Goal: Find specific page/section: Find specific page/section

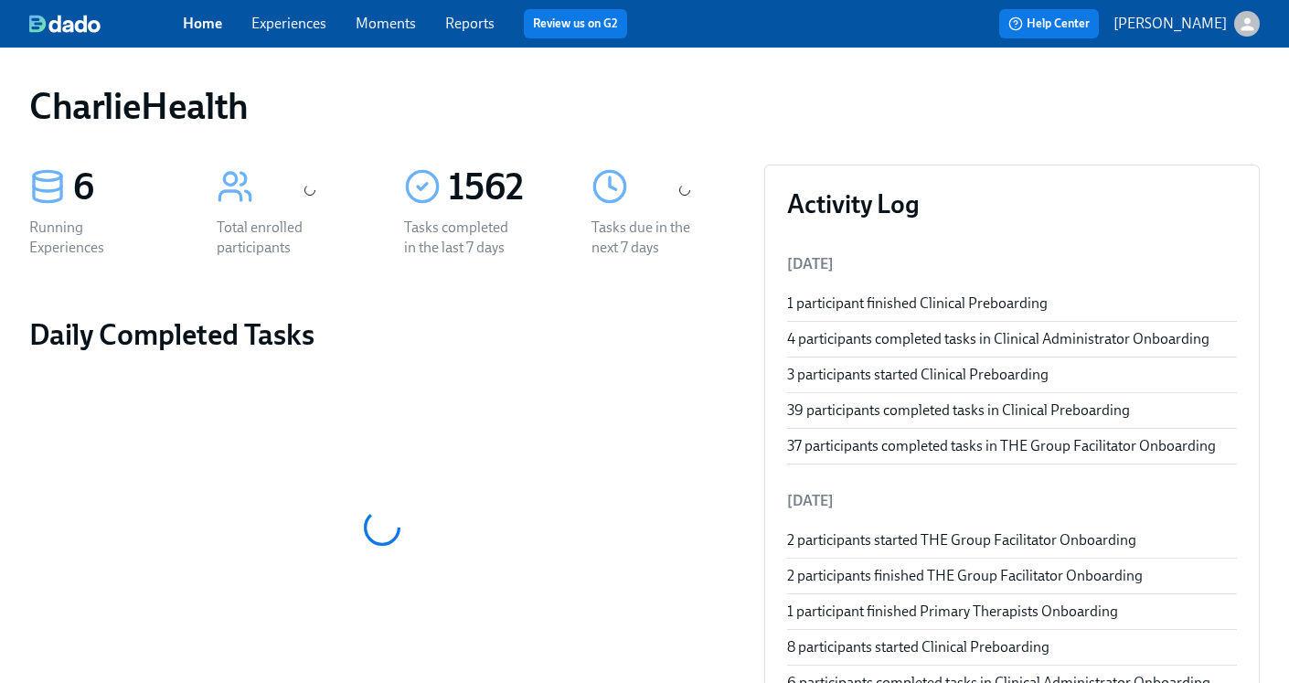
click at [296, 24] on link "Experiences" at bounding box center [288, 23] width 75 height 17
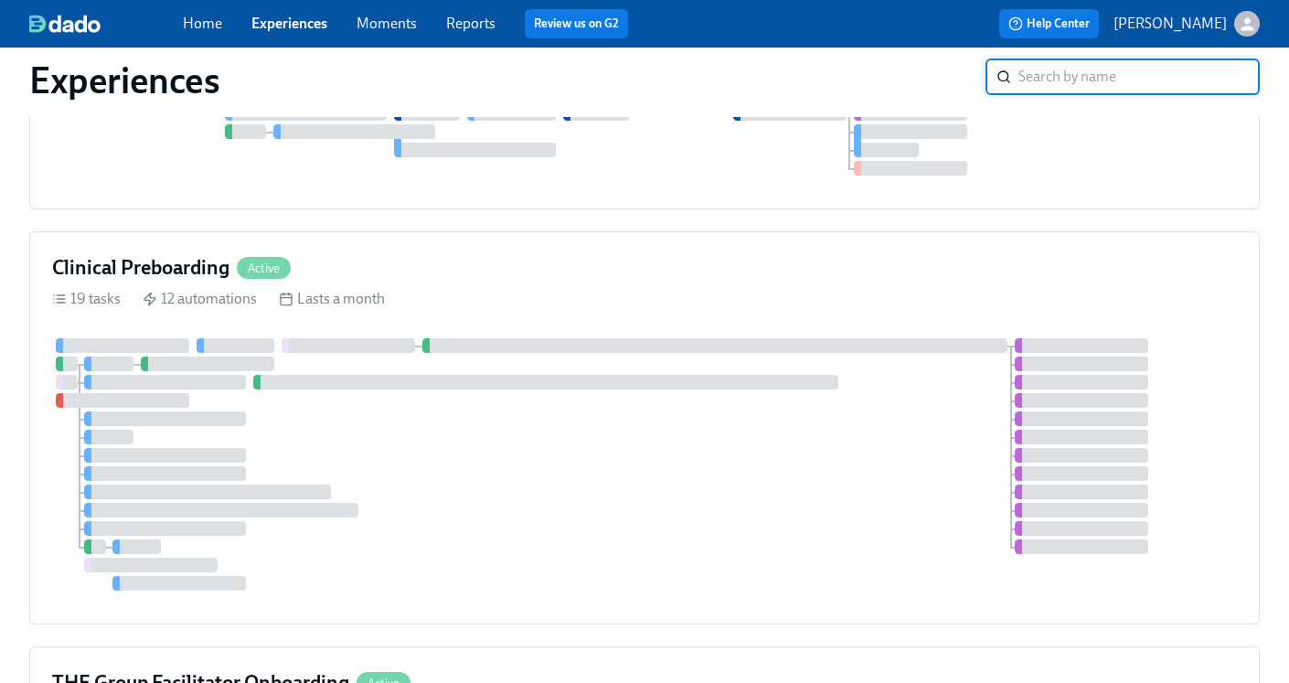
scroll to position [596, 0]
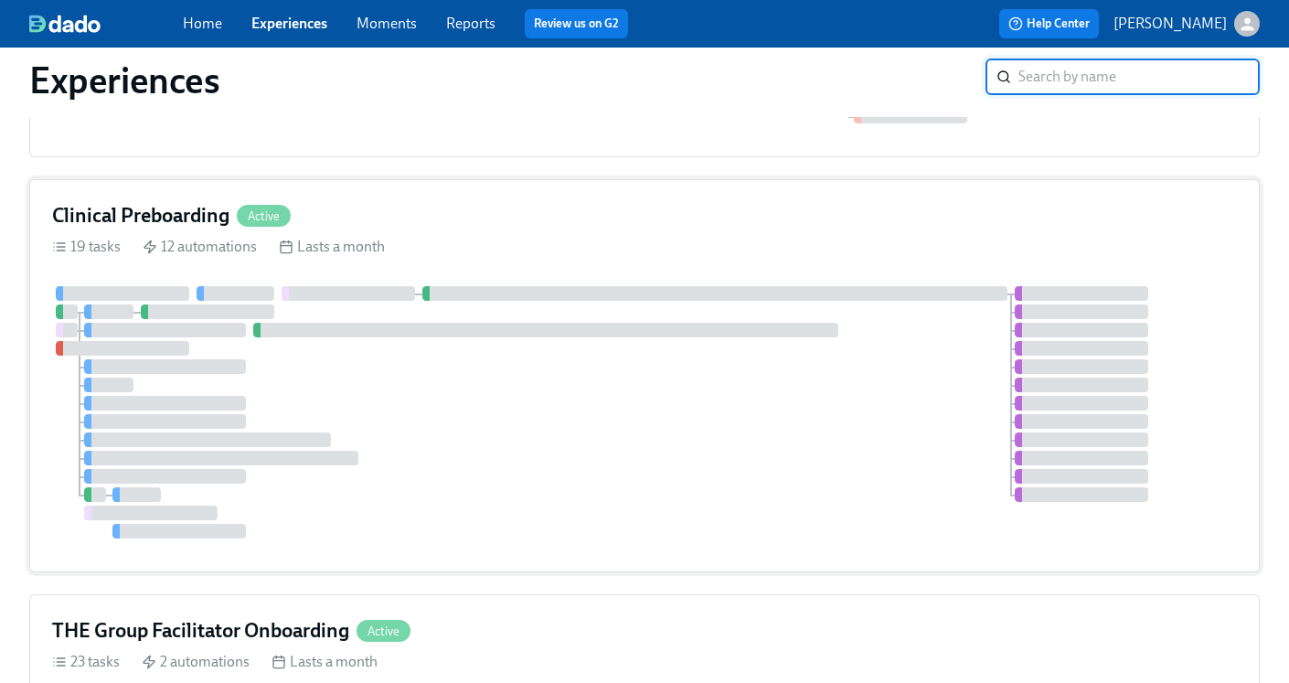
click at [178, 217] on h4 "Clinical Preboarding" at bounding box center [140, 215] width 177 height 27
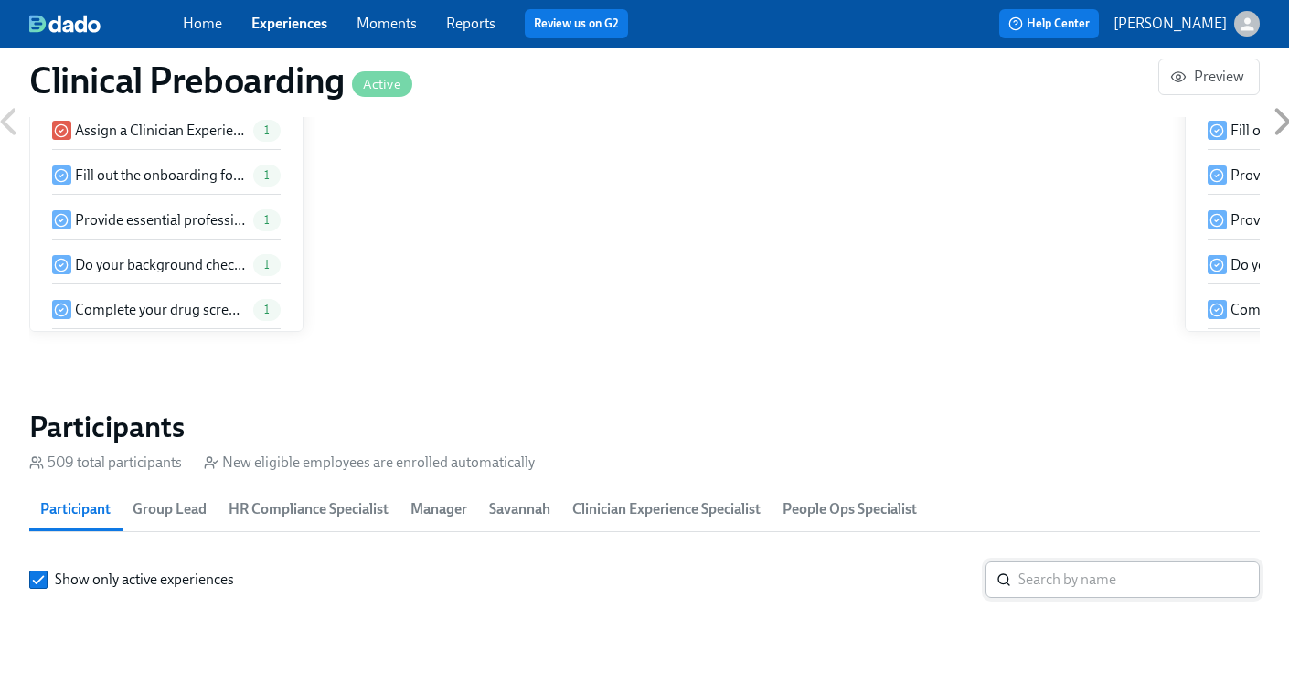
scroll to position [1809, 0]
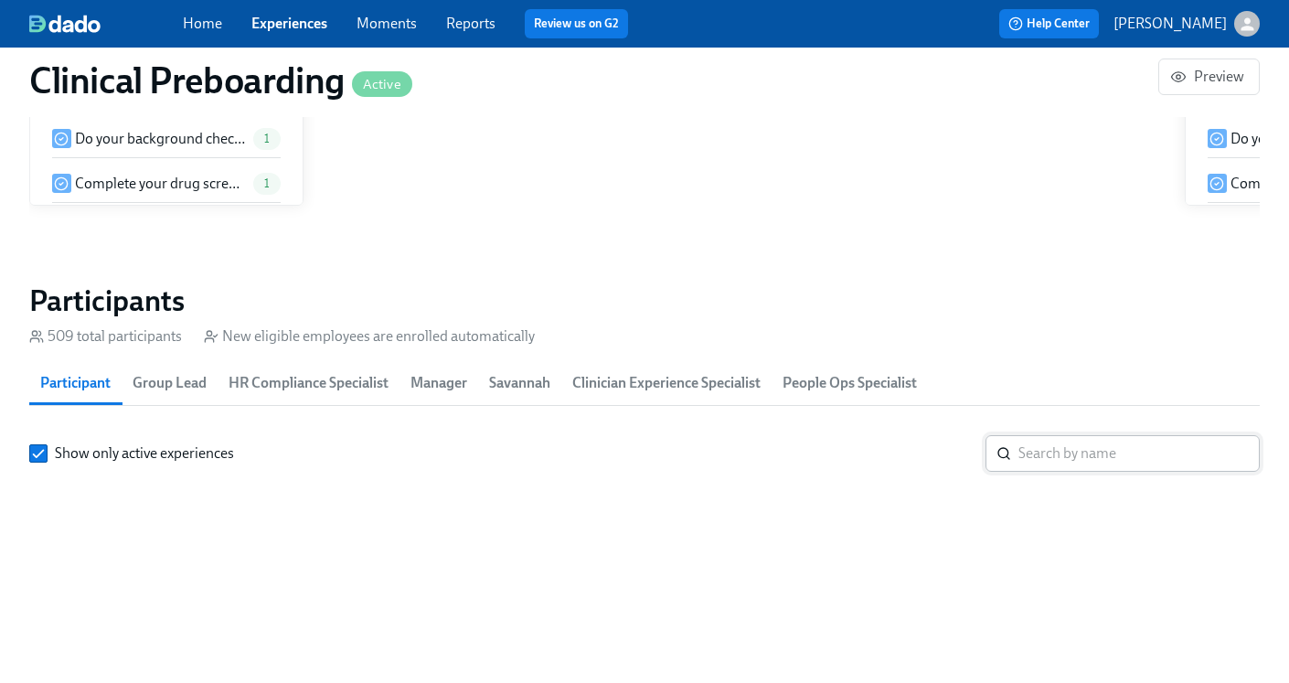
click at [1051, 461] on input "search" at bounding box center [1139, 453] width 241 height 37
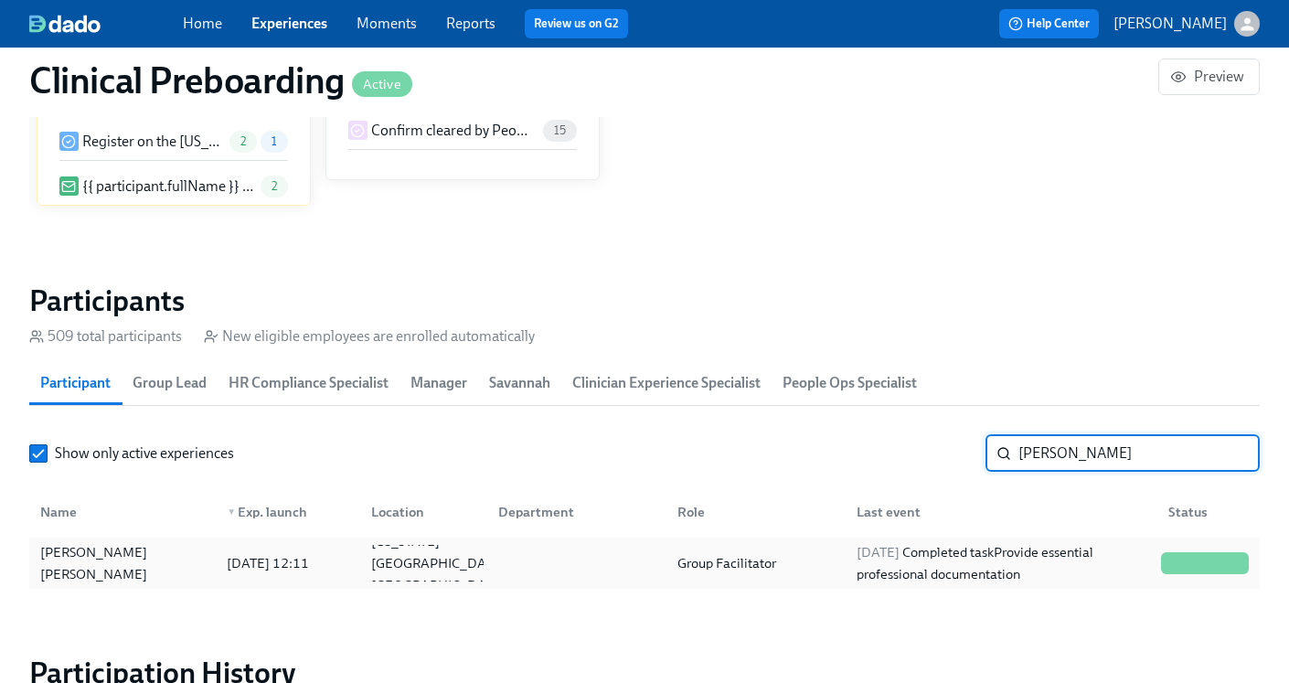
type input "[PERSON_NAME]"
click at [898, 569] on div "[DATE] Completed task Provide essential professional documentation" at bounding box center [1001, 563] width 304 height 44
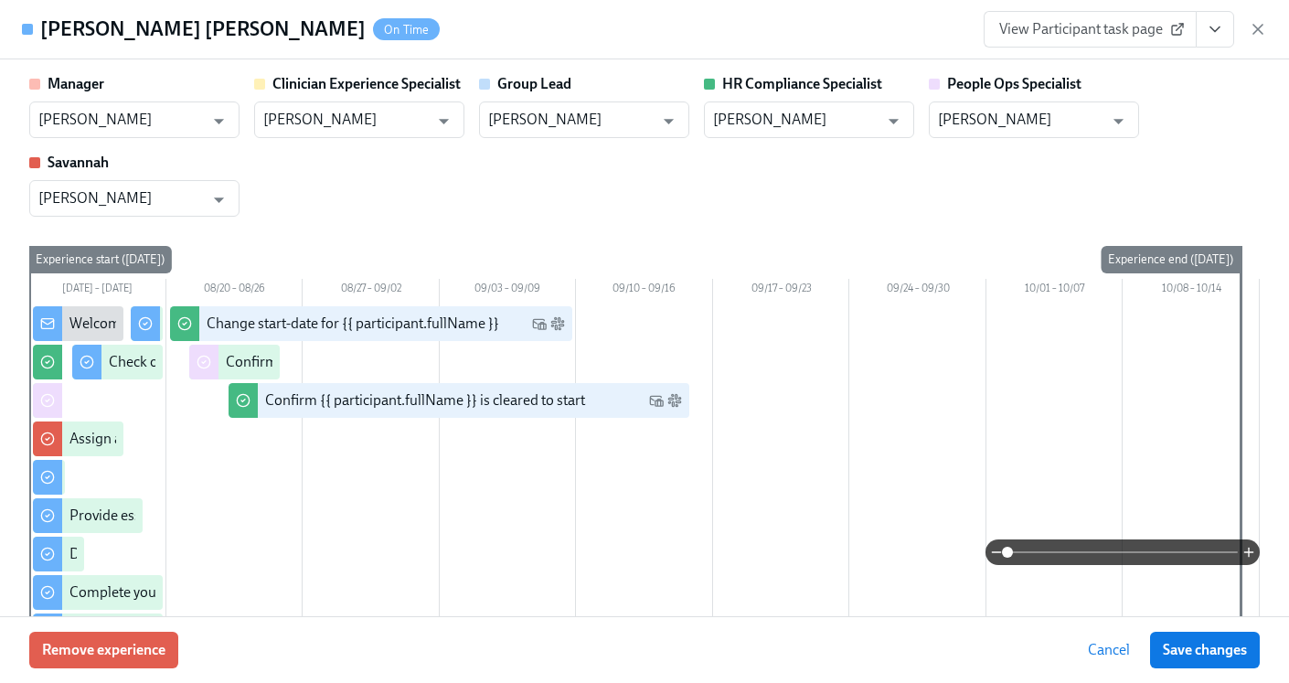
scroll to position [0, 24180]
